Goal: Navigation & Orientation: Find specific page/section

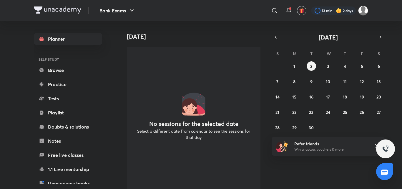
click at [75, 51] on div "Planner SELF STUDY Browse Practice Tests Playlist Doubts & solutions Notes Free…" at bounding box center [68, 133] width 68 height 201
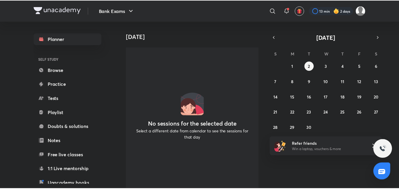
scroll to position [9, 0]
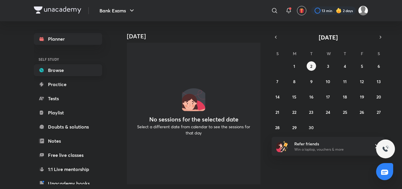
click at [70, 71] on link "Browse" at bounding box center [68, 70] width 68 height 12
